Goal: Task Accomplishment & Management: Use online tool/utility

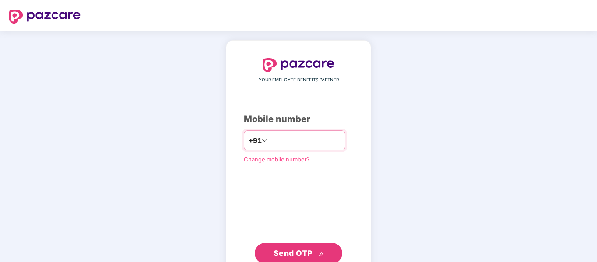
click at [315, 137] on input "number" at bounding box center [305, 141] width 72 height 14
type input "**********"
click at [298, 244] on button "Send OTP" at bounding box center [299, 253] width 88 height 21
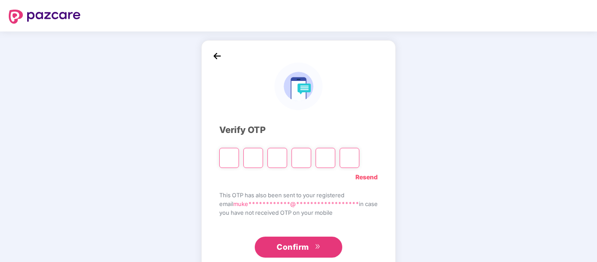
type input "*"
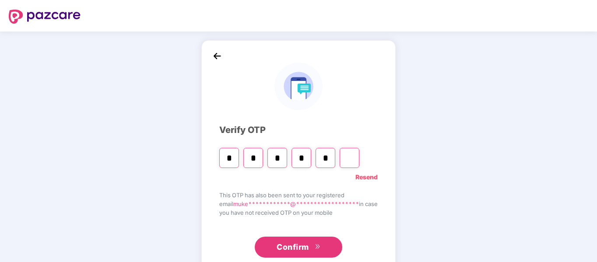
type input "*"
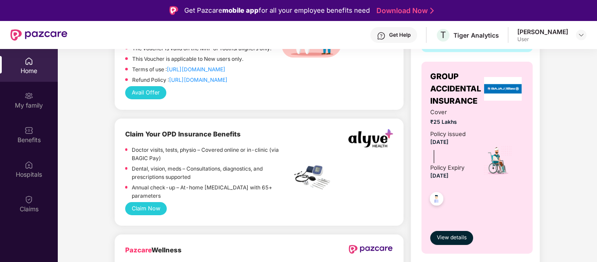
scroll to position [528, 0]
click at [153, 205] on button "Claim Now" at bounding box center [146, 208] width 42 height 13
